Goal: Task Accomplishment & Management: Use online tool/utility

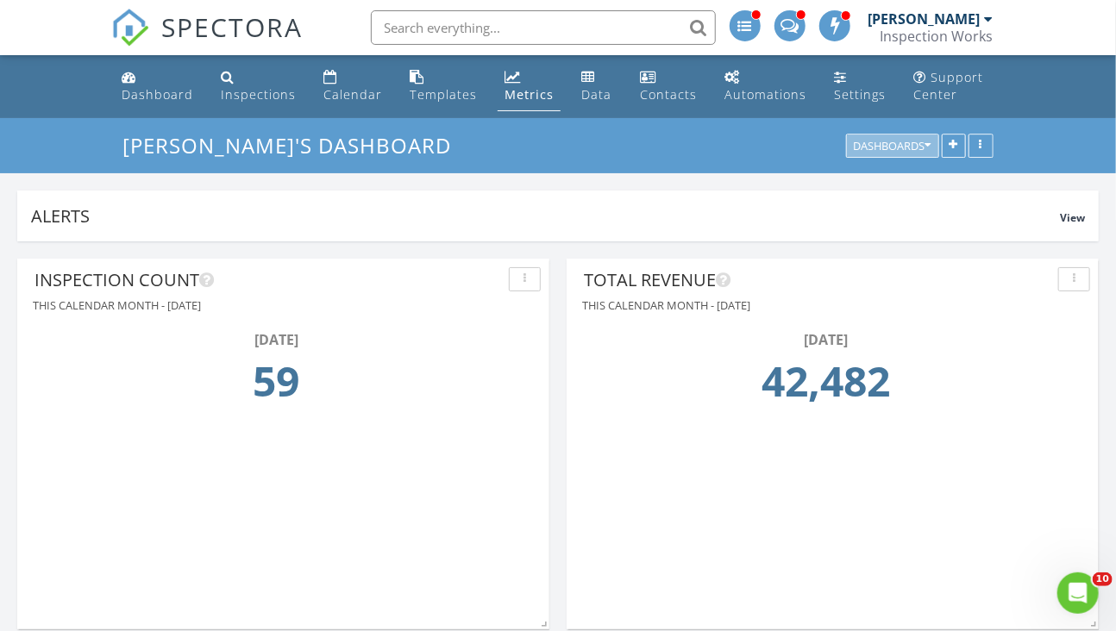
click at [910, 147] on div "Dashboards" at bounding box center [893, 147] width 78 height 12
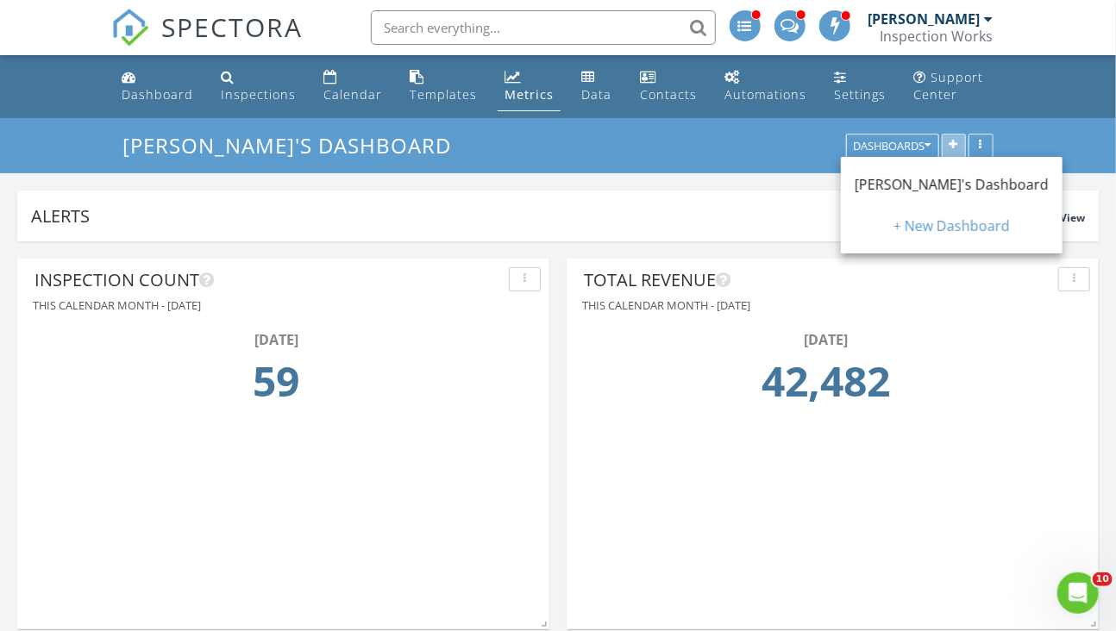
click at [950, 146] on icon "button" at bounding box center [954, 147] width 9 height 12
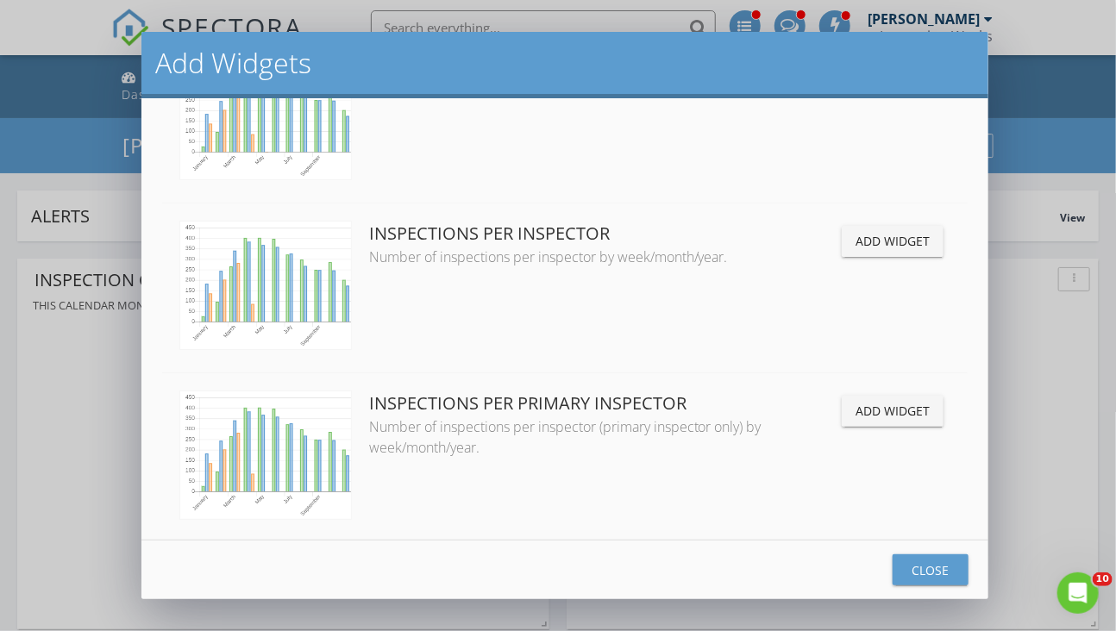
scroll to position [1035, 0]
click at [876, 244] on div "Add Widget" at bounding box center [893, 239] width 74 height 18
click at [865, 411] on div "Add Widget" at bounding box center [893, 409] width 74 height 18
click at [935, 578] on div "Close" at bounding box center [930, 570] width 48 height 18
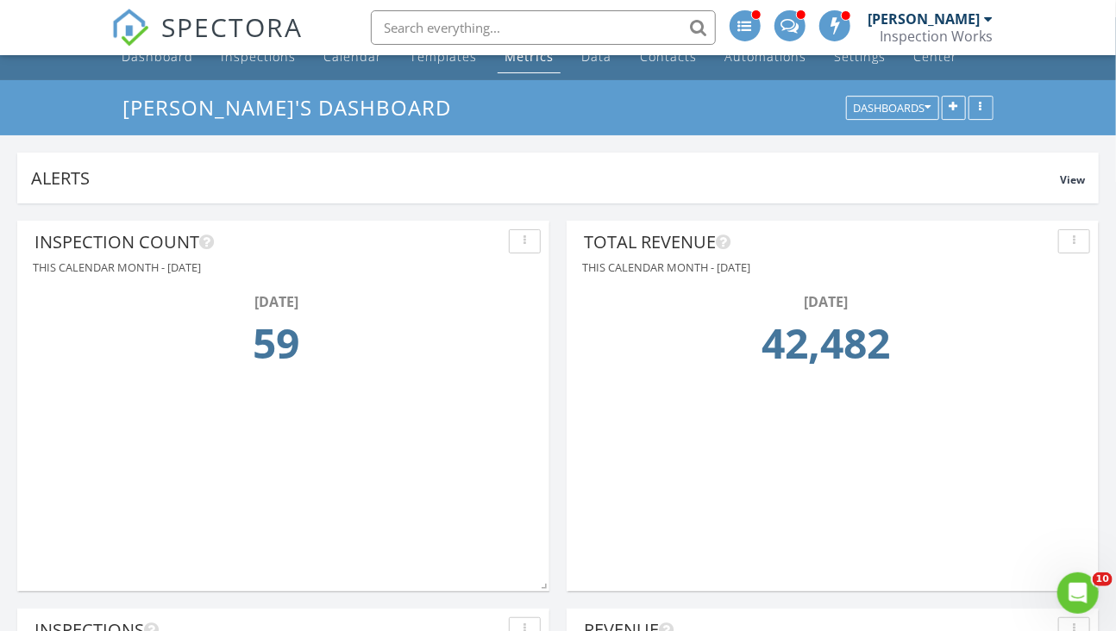
scroll to position [0, 0]
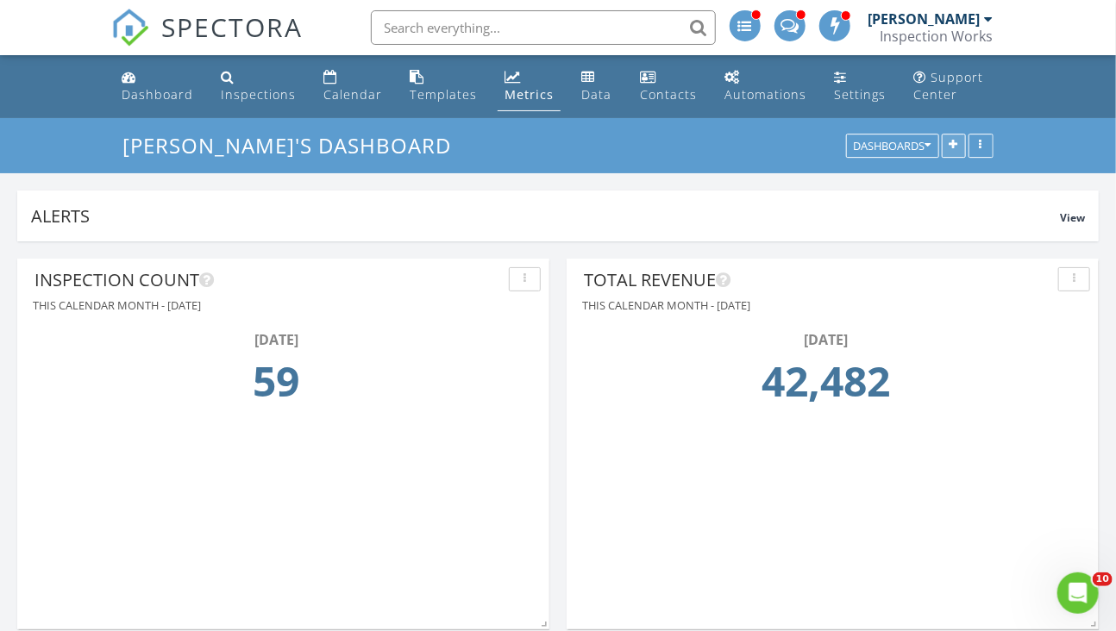
click at [955, 152] on button "button" at bounding box center [954, 147] width 24 height 24
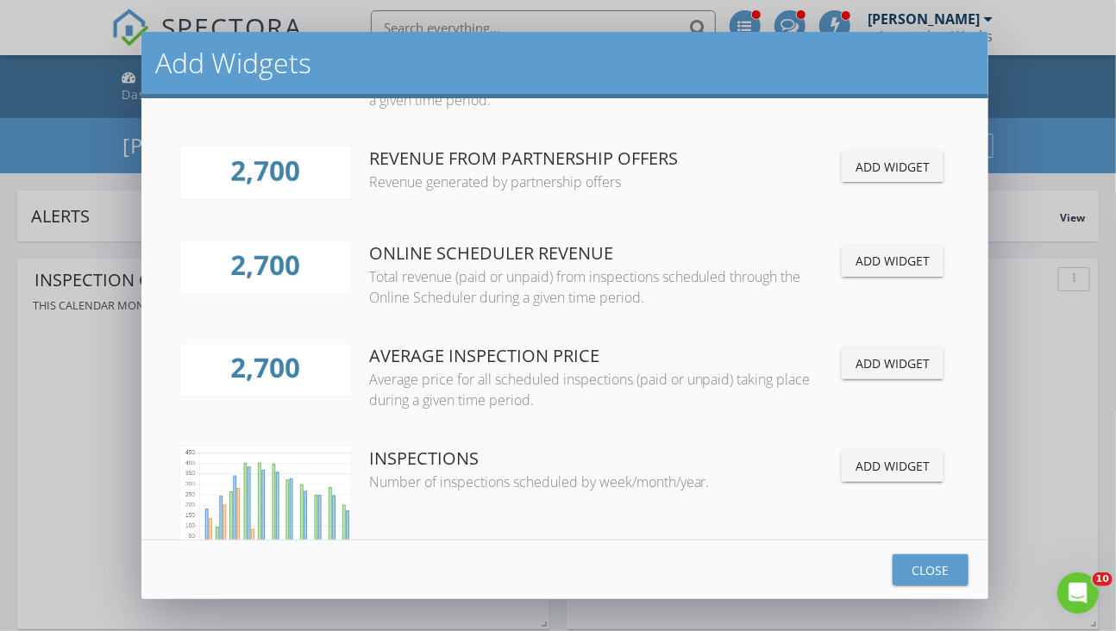
scroll to position [431, 0]
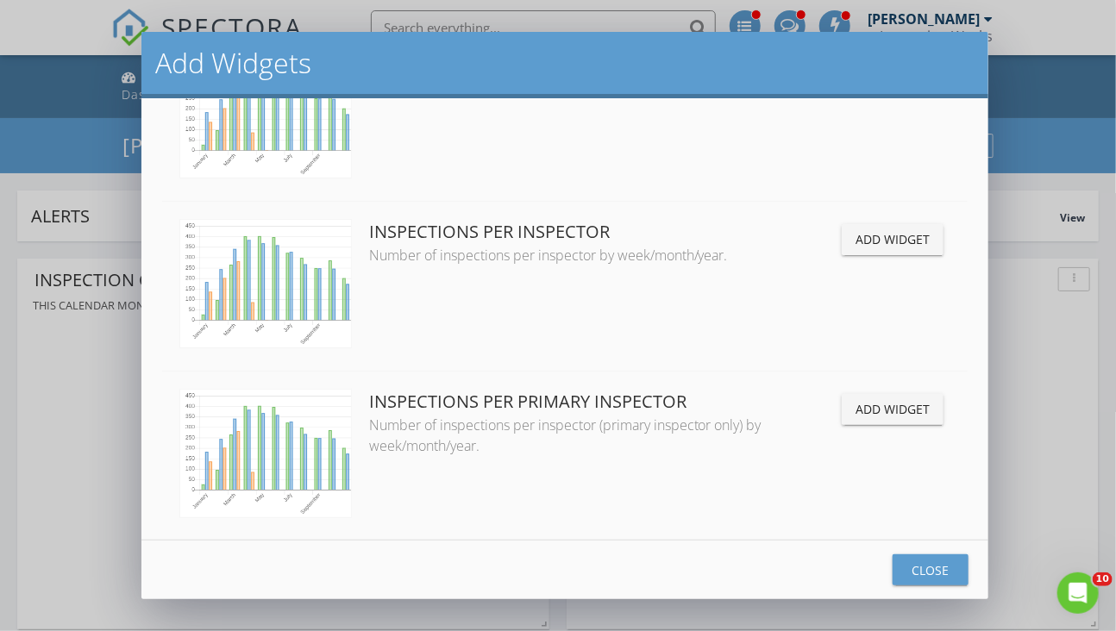
click at [897, 249] on button "Add Widget" at bounding box center [893, 239] width 102 height 31
click at [875, 417] on div "Add Widget" at bounding box center [893, 409] width 74 height 18
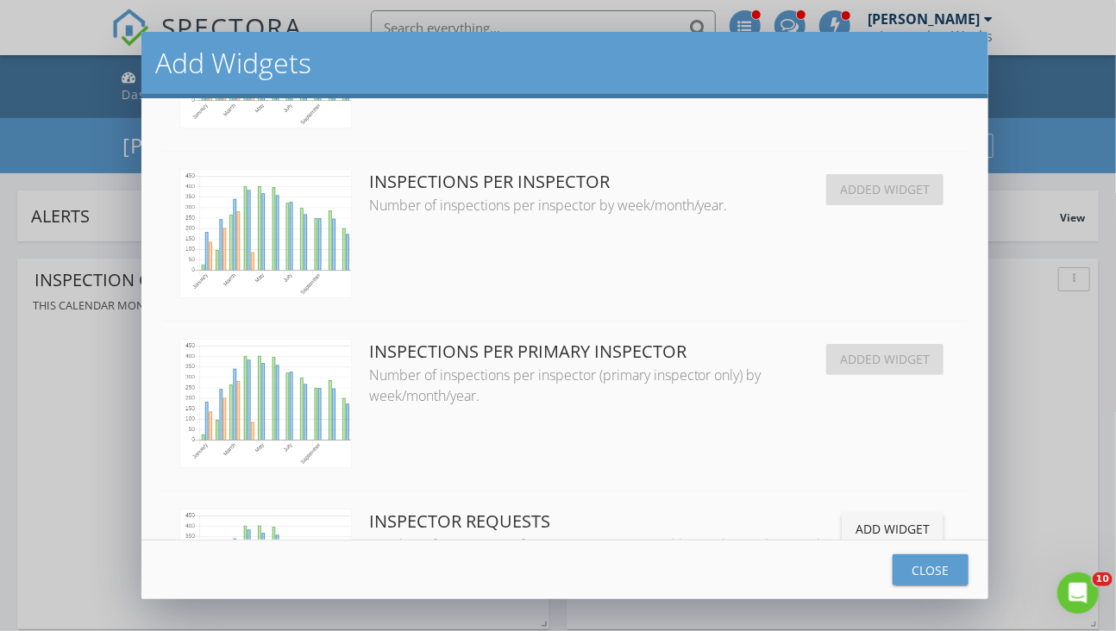
scroll to position [1552, 0]
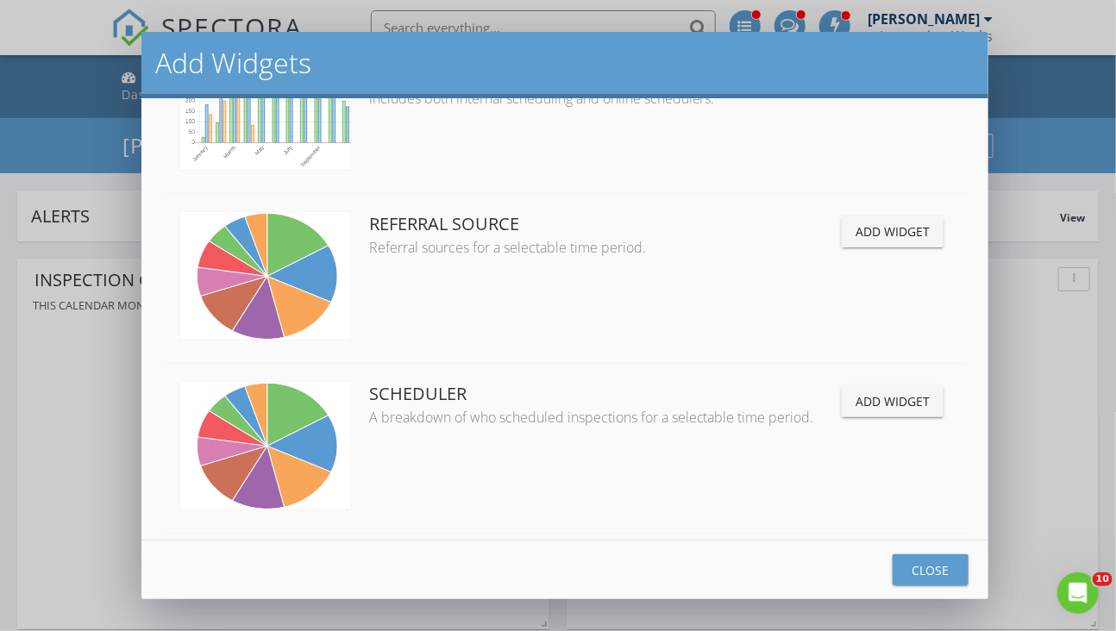
click at [941, 568] on div "Close" at bounding box center [930, 570] width 48 height 18
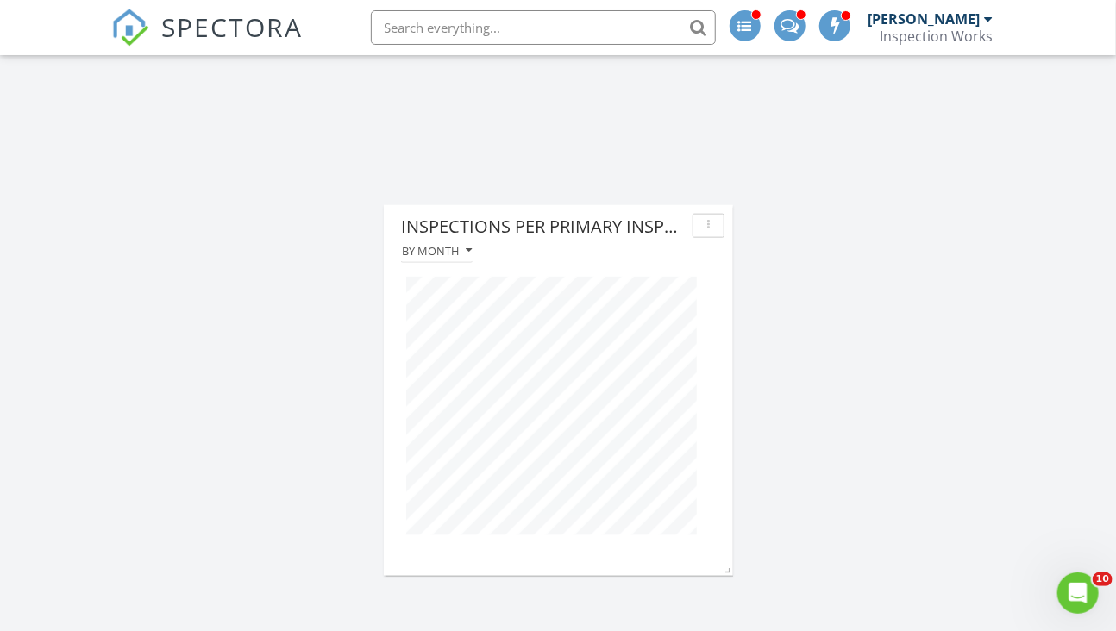
scroll to position [3536, 0]
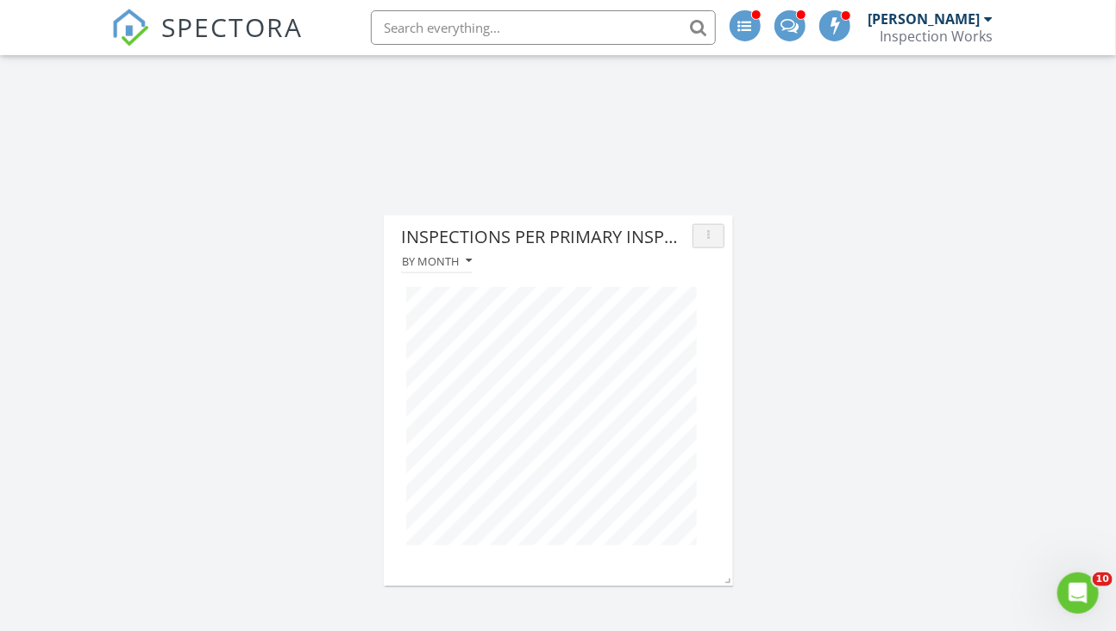
click at [704, 240] on div "button" at bounding box center [708, 236] width 16 height 12
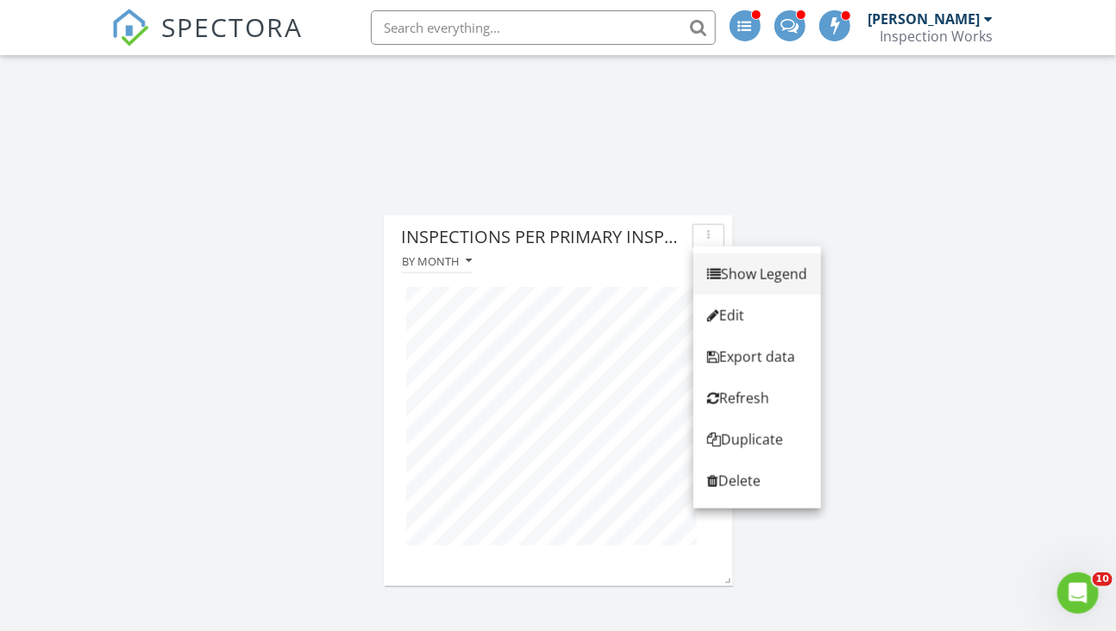
click at [749, 275] on div "Show Legend" at bounding box center [757, 274] width 100 height 21
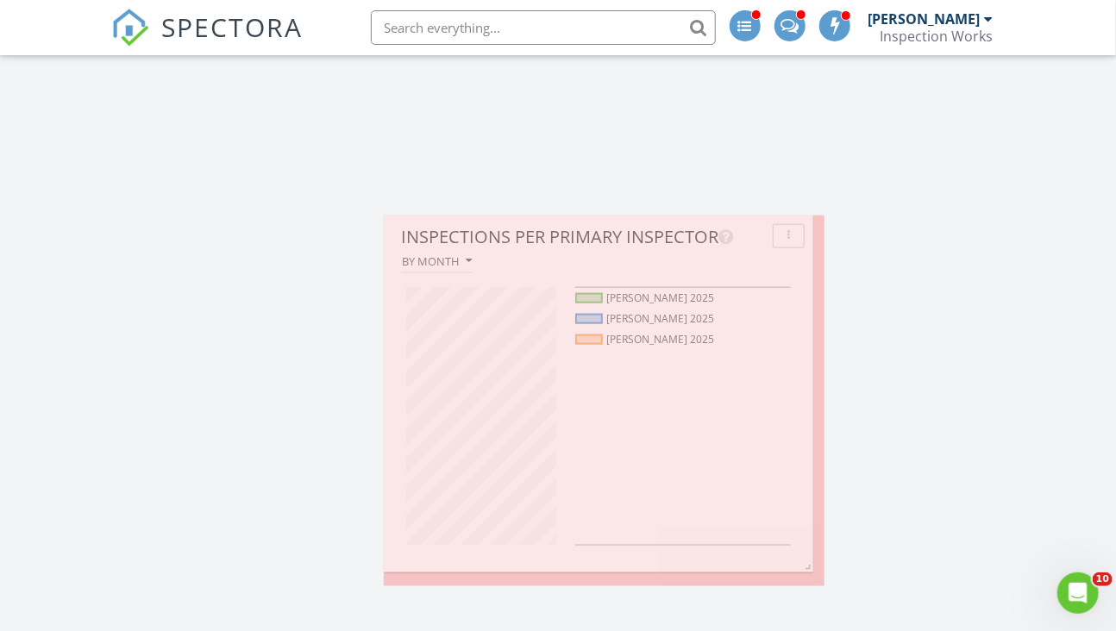
scroll to position [339, 549]
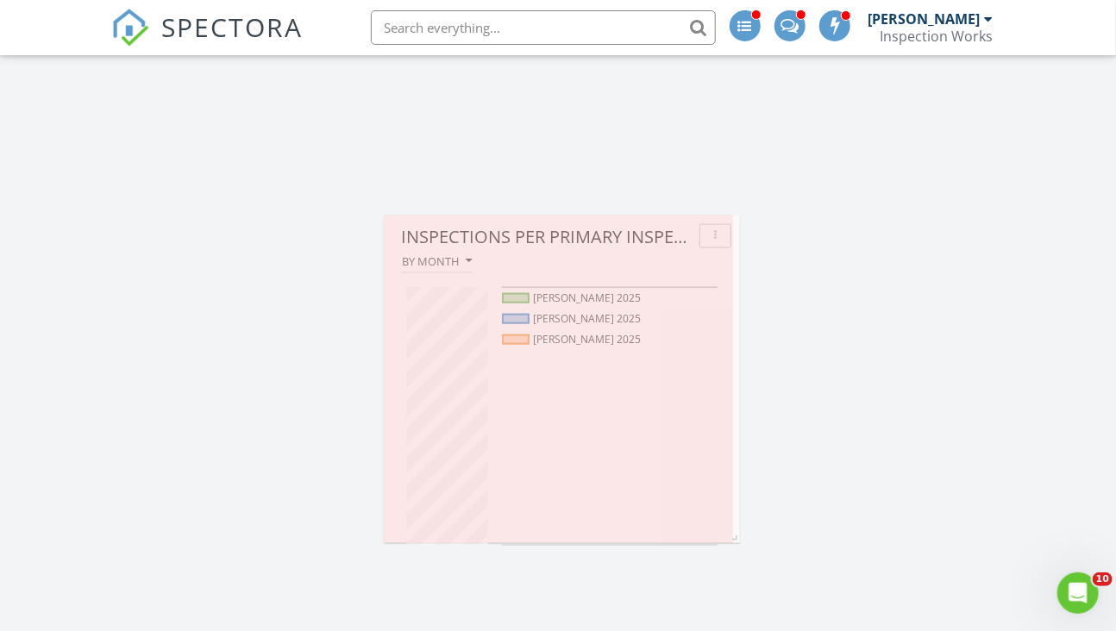
drag, startPoint x: 729, startPoint y: 586, endPoint x: 735, endPoint y: 484, distance: 102.0
click at [735, 484] on div "Inspections per Primary Inspector By month Waldon, Mitch 2025 Bates, David 2025…" at bounding box center [562, 380] width 356 height 328
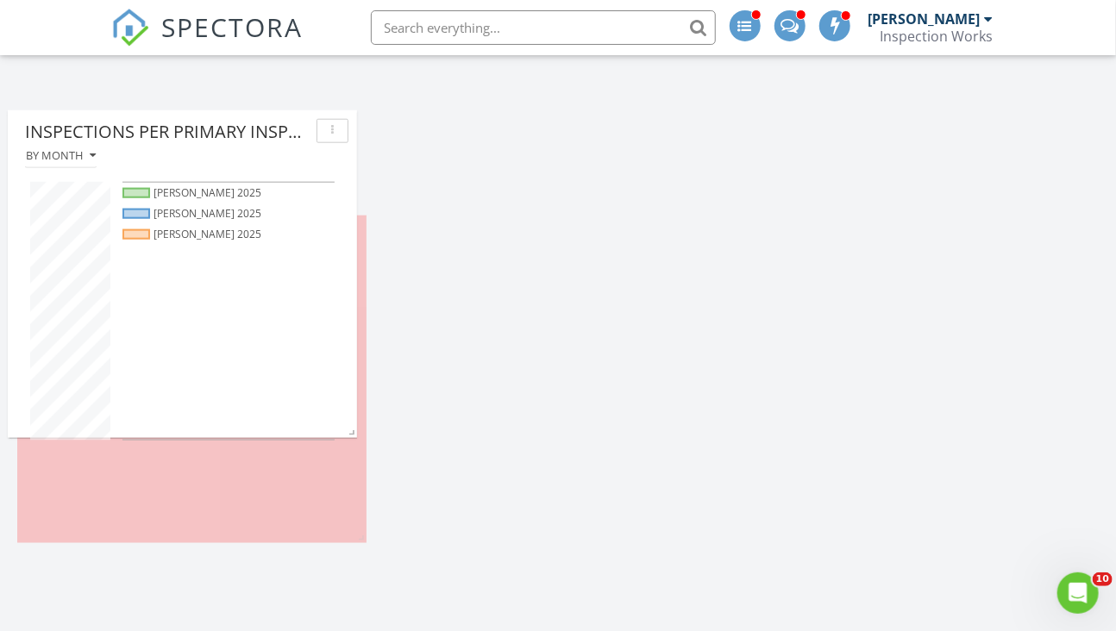
drag, startPoint x: 674, startPoint y: 235, endPoint x: 300, endPoint y: 129, distance: 388.2
click at [300, 130] on div "Inspections per Primary Inspector" at bounding box center [167, 132] width 285 height 26
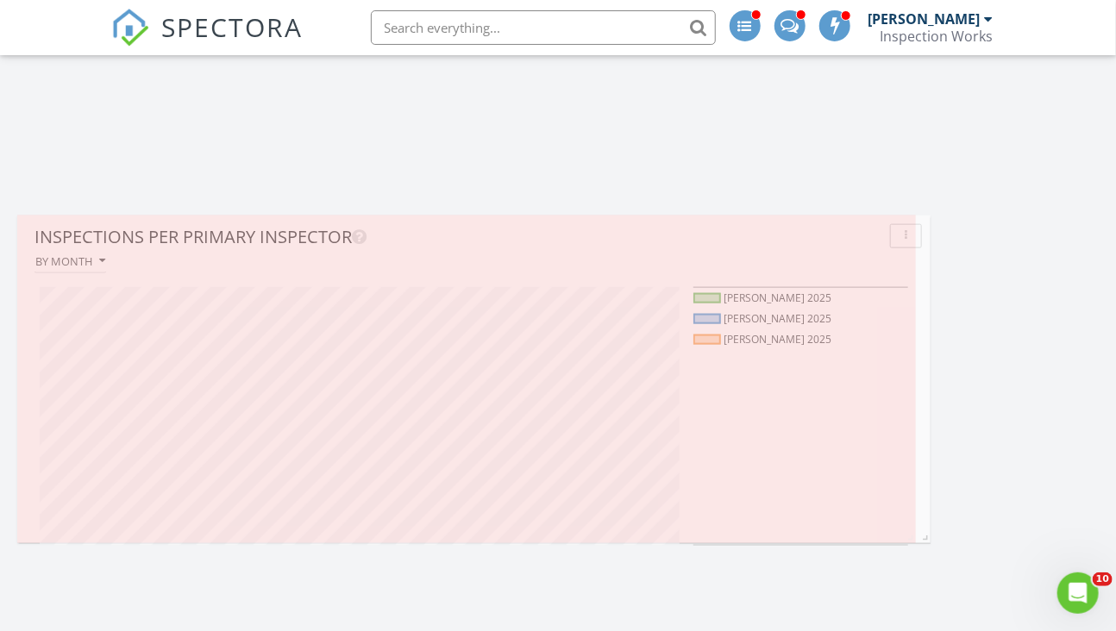
drag, startPoint x: 362, startPoint y: 541, endPoint x: 926, endPoint y: 429, distance: 575.1
click at [926, 429] on div "Inspections per Primary Inspector By month Waldon, Mitch 2025 Bates, David 2025…" at bounding box center [473, 380] width 913 height 328
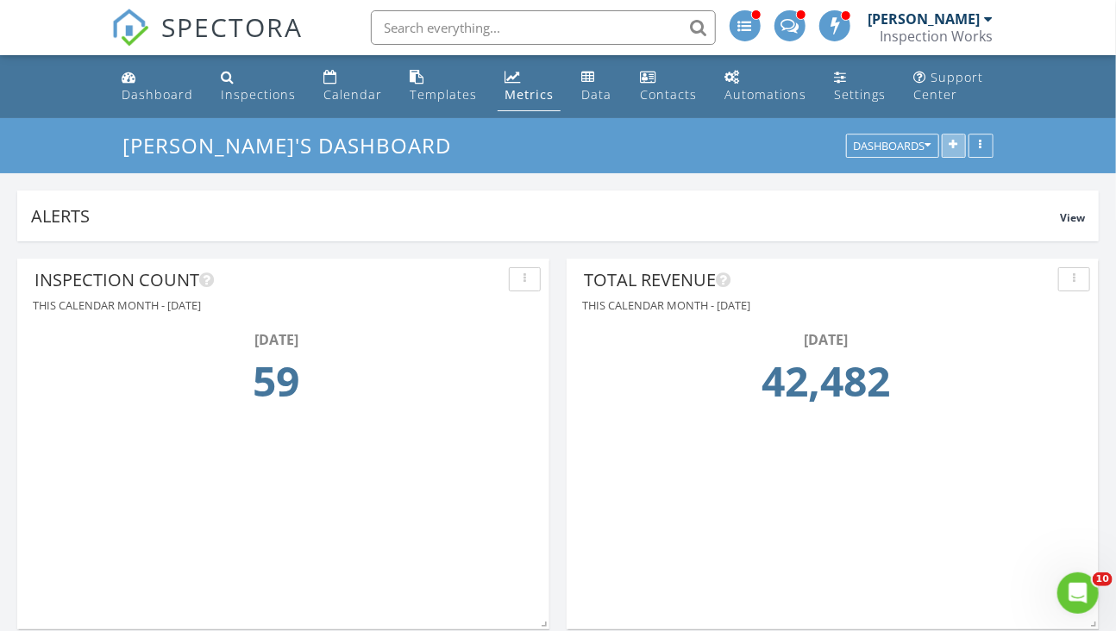
click at [954, 149] on icon "button" at bounding box center [954, 147] width 9 height 12
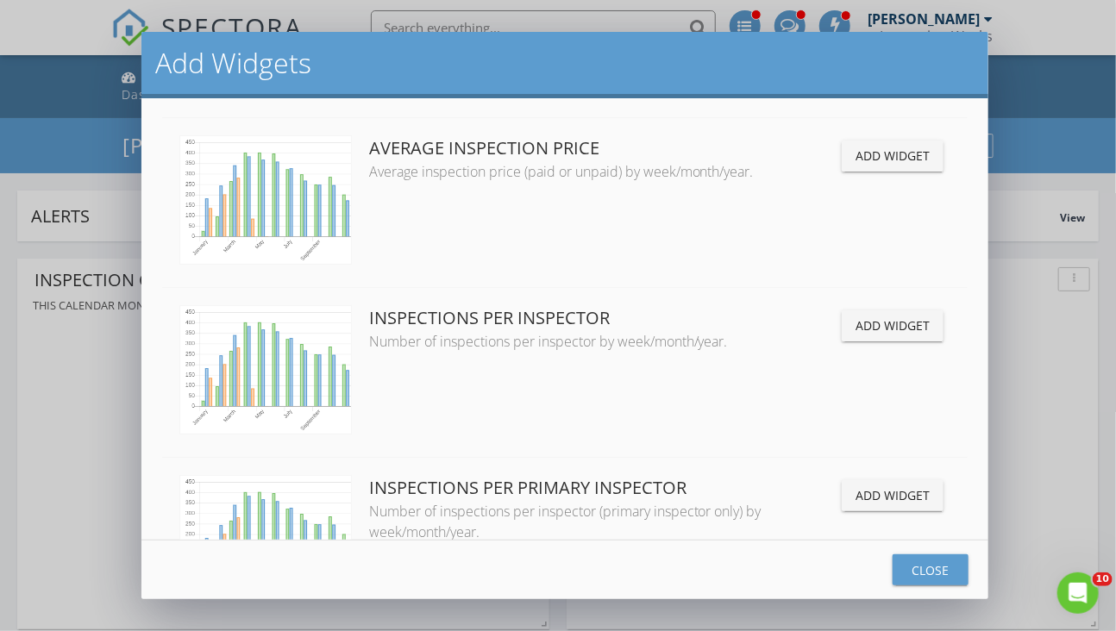
click at [882, 330] on div "Add Widget" at bounding box center [893, 326] width 74 height 18
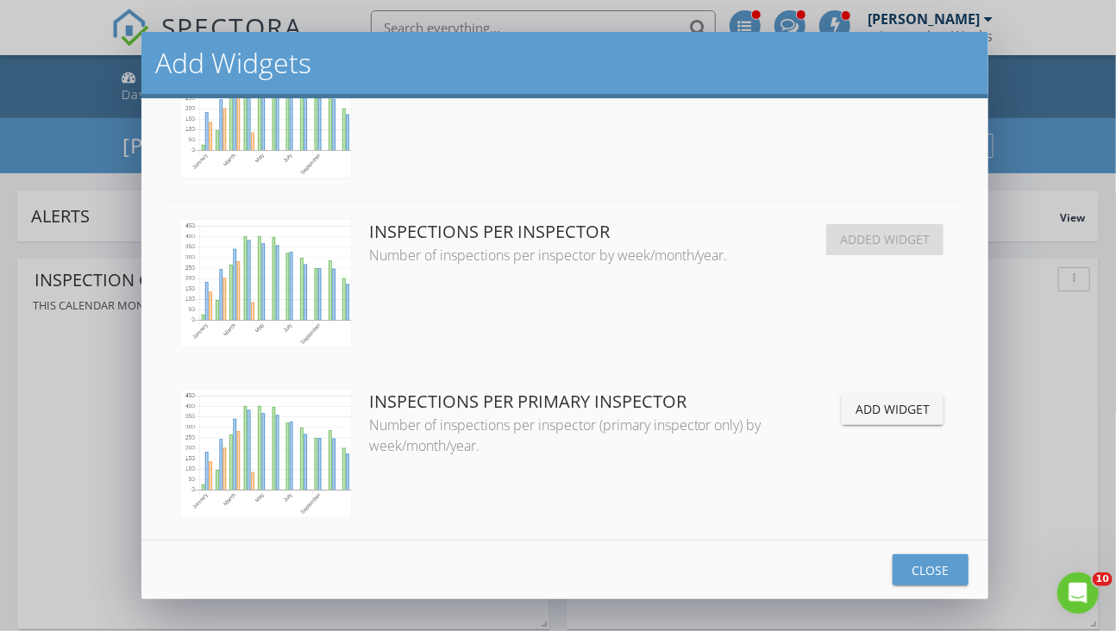
click at [932, 572] on div "Close" at bounding box center [930, 570] width 48 height 18
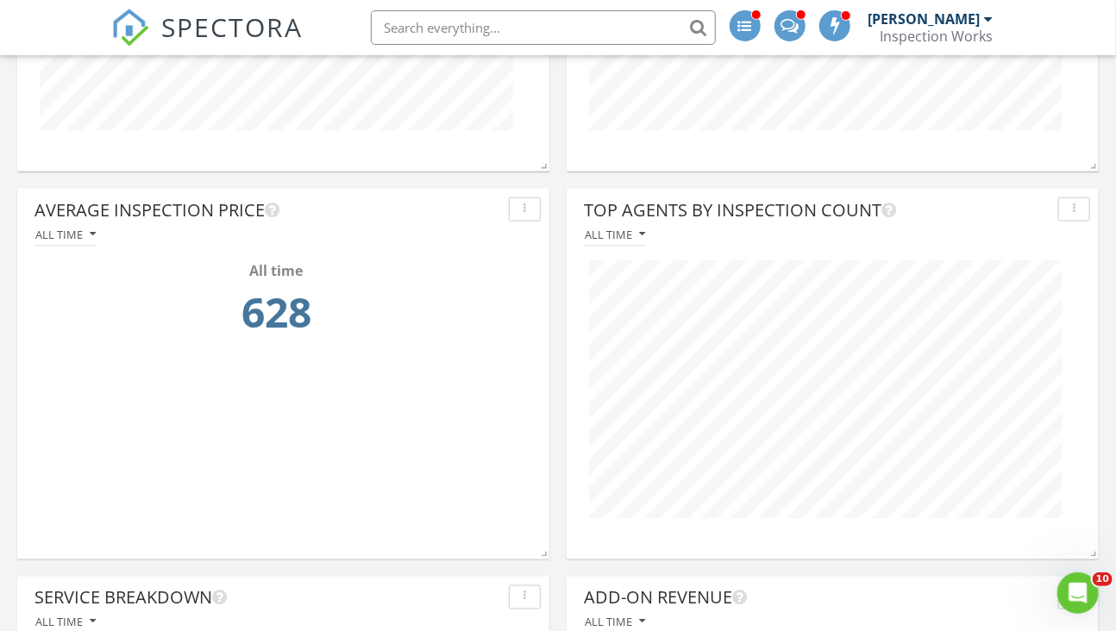
scroll to position [862, 0]
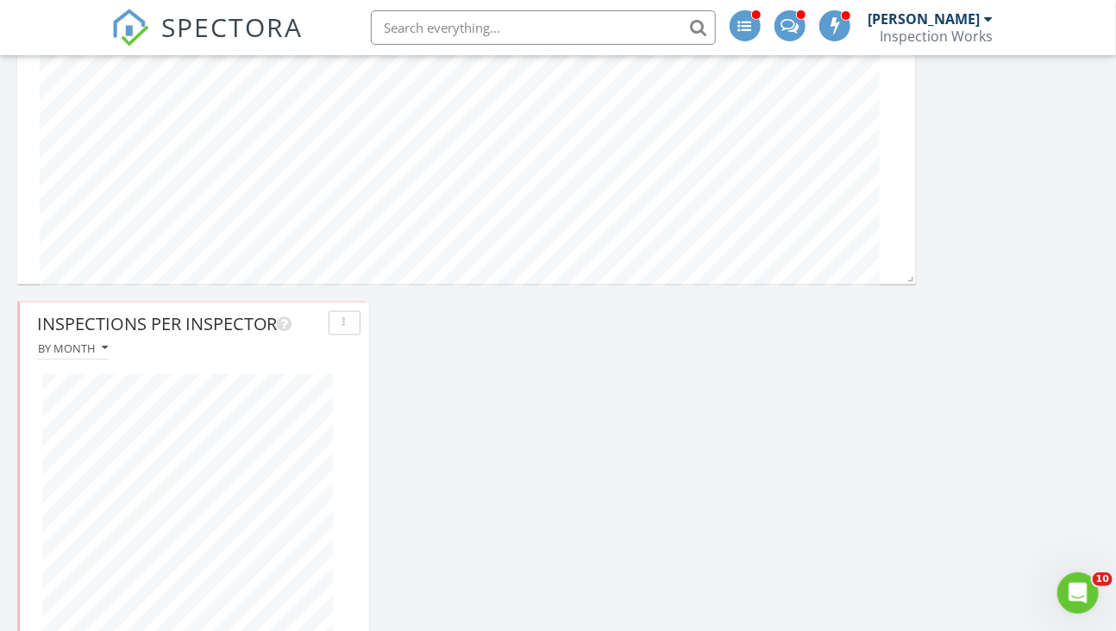
drag, startPoint x: 679, startPoint y: 320, endPoint x: 313, endPoint y: 320, distance: 365.7
click at [313, 320] on div "Inspections Per Inspector" at bounding box center [179, 324] width 285 height 26
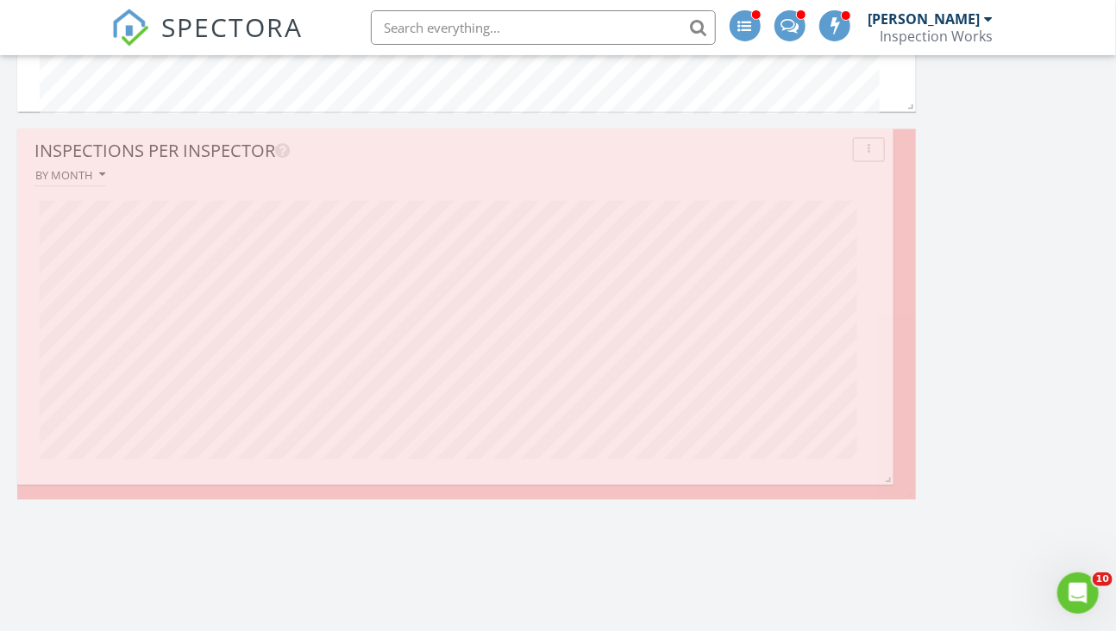
drag, startPoint x: 365, startPoint y: 492, endPoint x: 892, endPoint y: 476, distance: 527.2
click at [892, 476] on span at bounding box center [884, 476] width 17 height 17
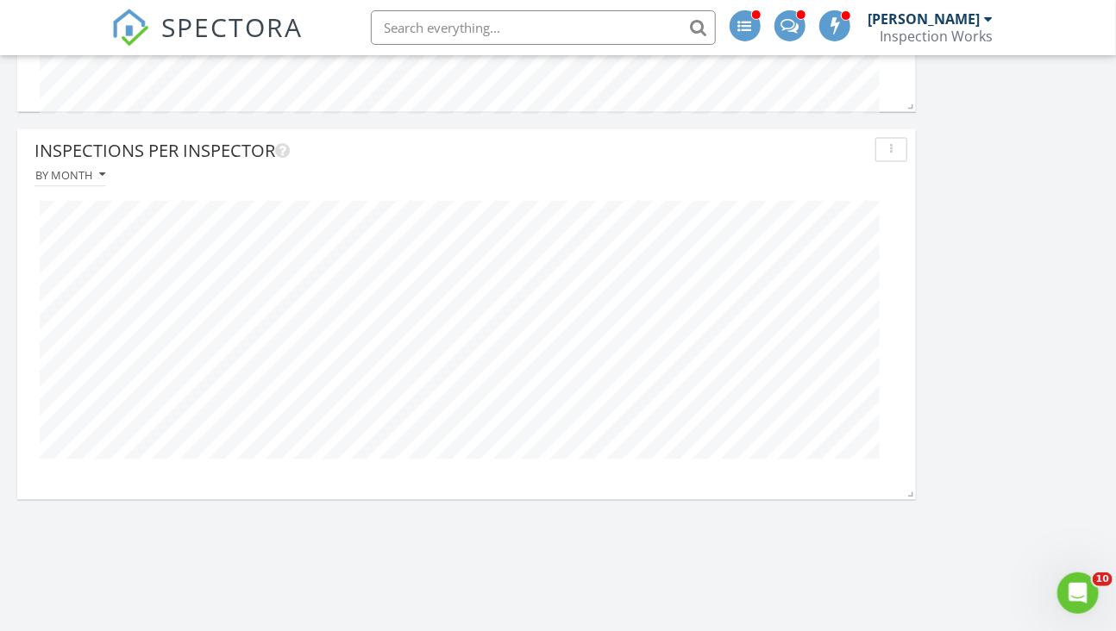
click at [885, 151] on div "button" at bounding box center [891, 150] width 16 height 12
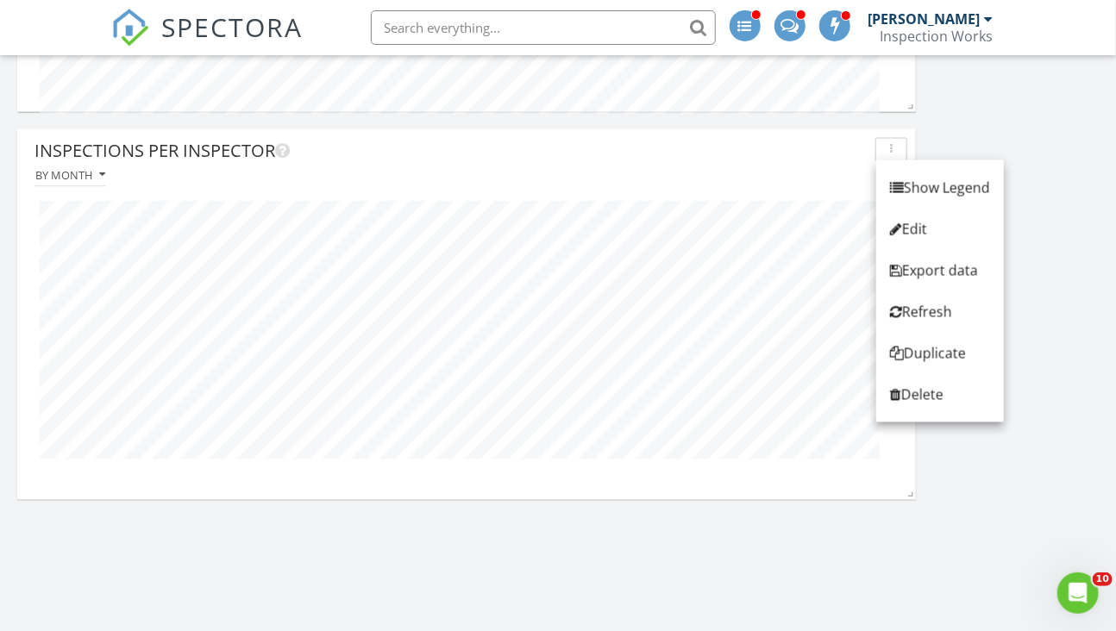
click at [911, 189] on div "Show Legend" at bounding box center [940, 188] width 100 height 21
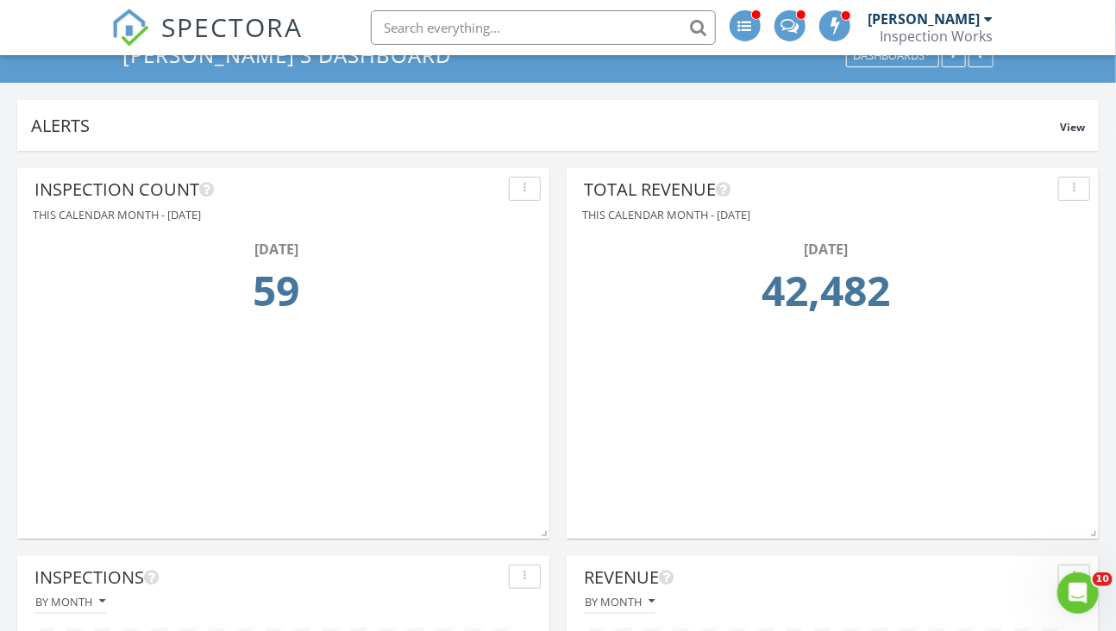
scroll to position [0, 0]
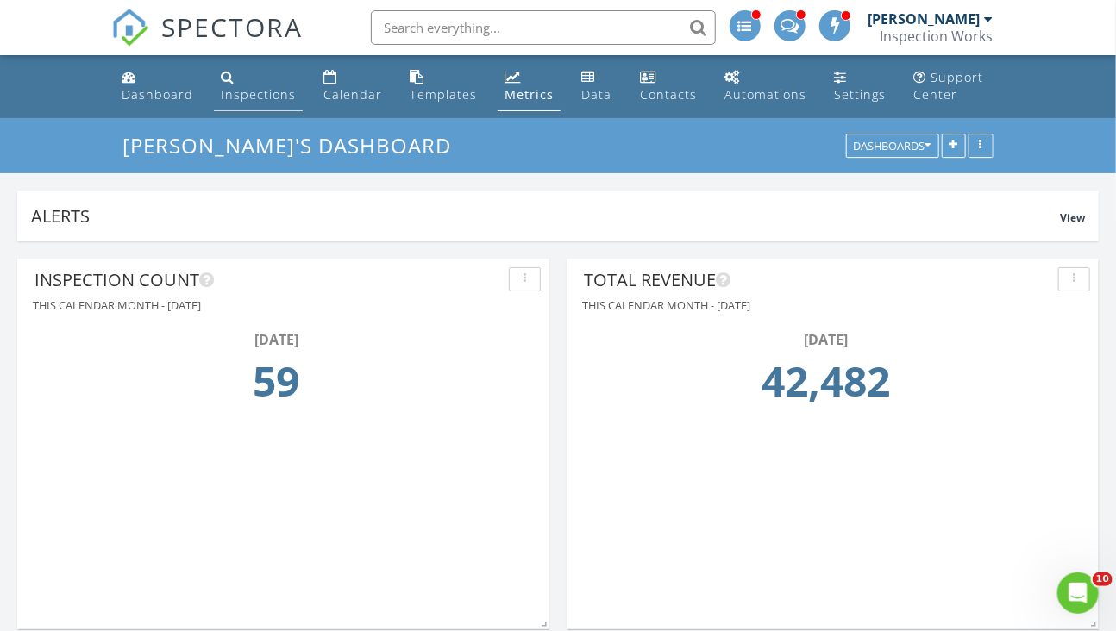
click at [273, 96] on div "Inspections" at bounding box center [258, 94] width 75 height 16
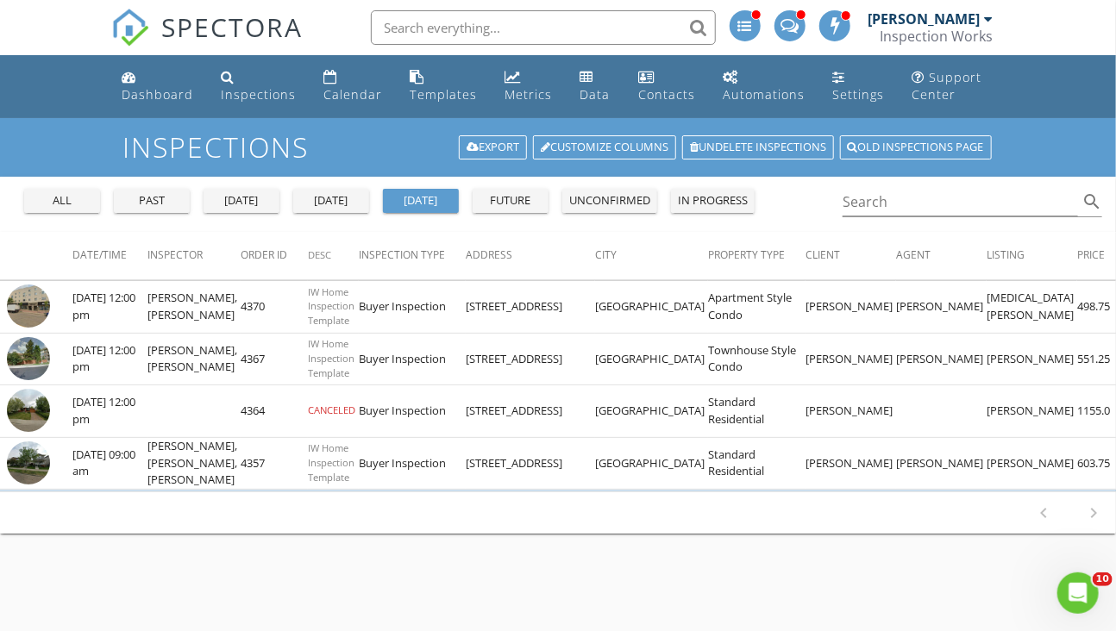
click at [436, 24] on input "text" at bounding box center [543, 27] width 345 height 34
click at [96, 201] on button "all" at bounding box center [62, 201] width 76 height 24
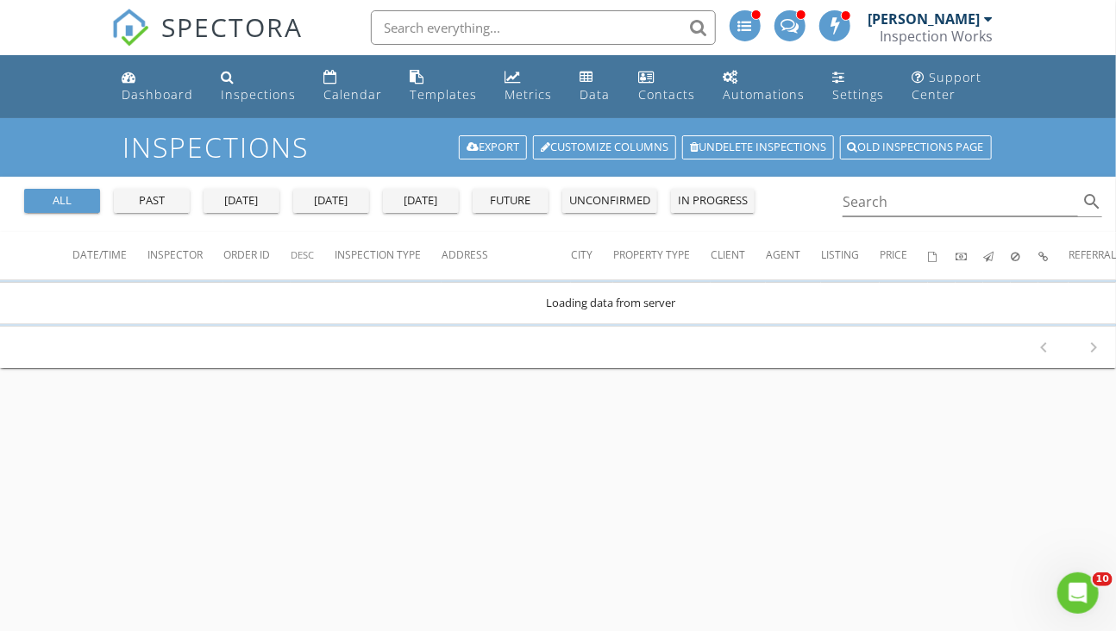
click at [424, 23] on input "text" at bounding box center [543, 27] width 345 height 34
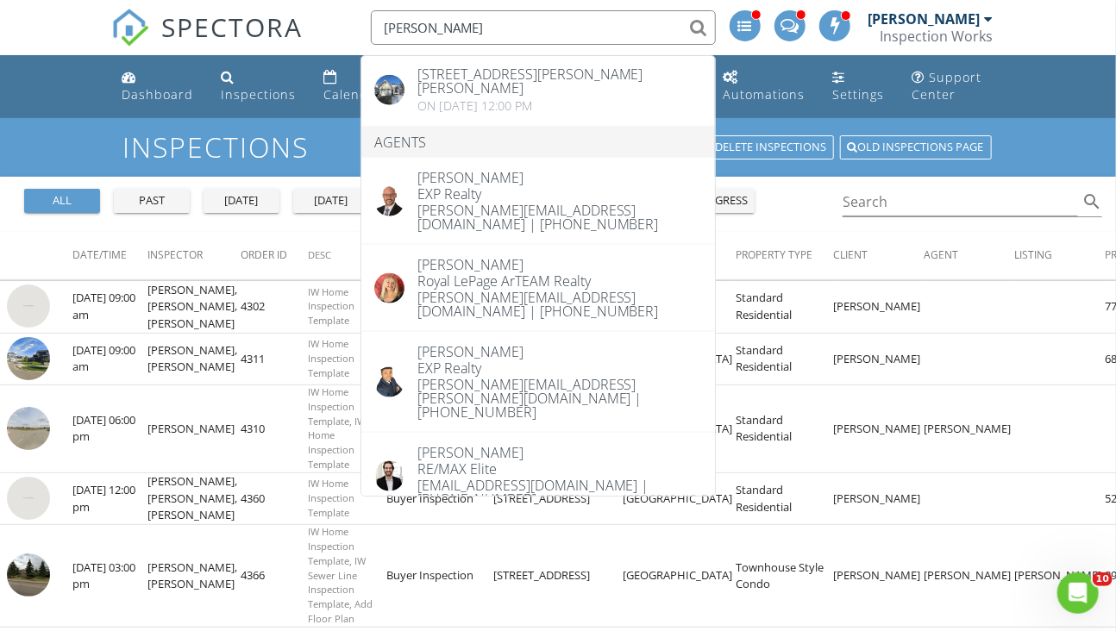
scroll to position [887, 0]
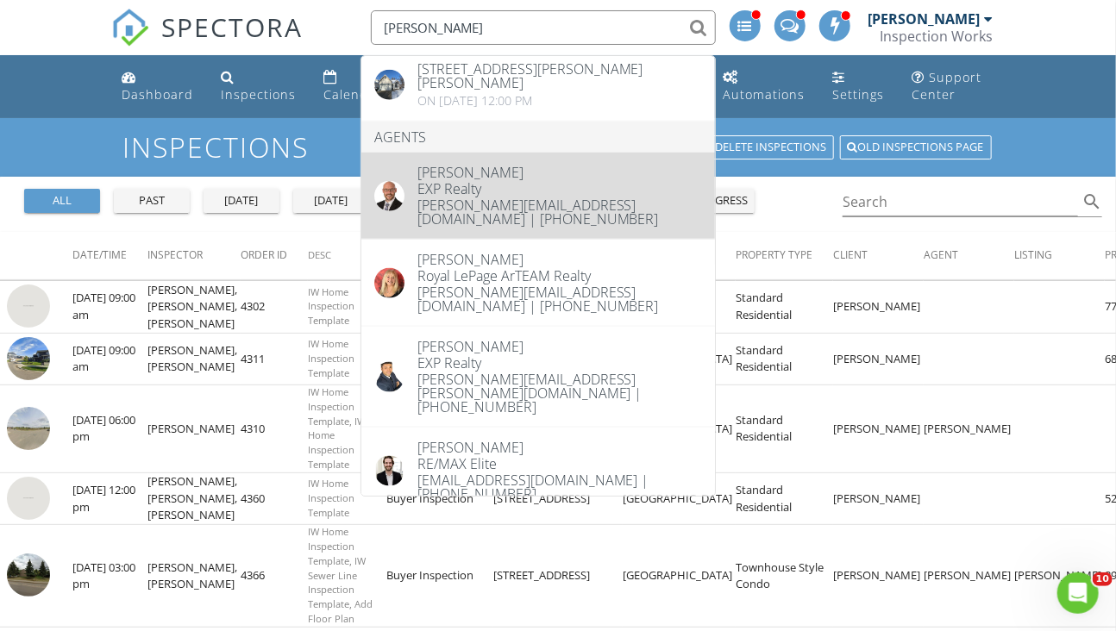
type input "Adrian"
